Goal: Navigation & Orientation: Understand site structure

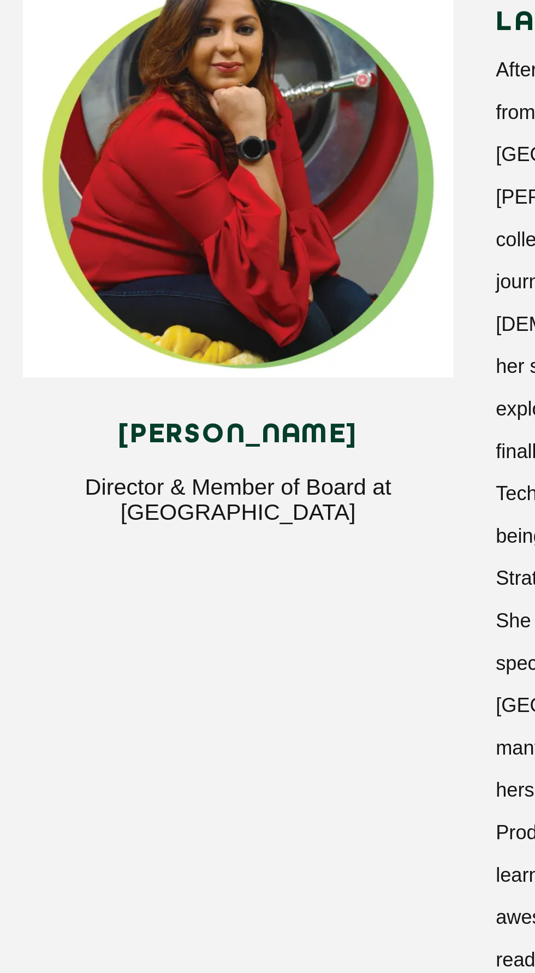
scroll to position [911, 0]
